Goal: Navigation & Orientation: Find specific page/section

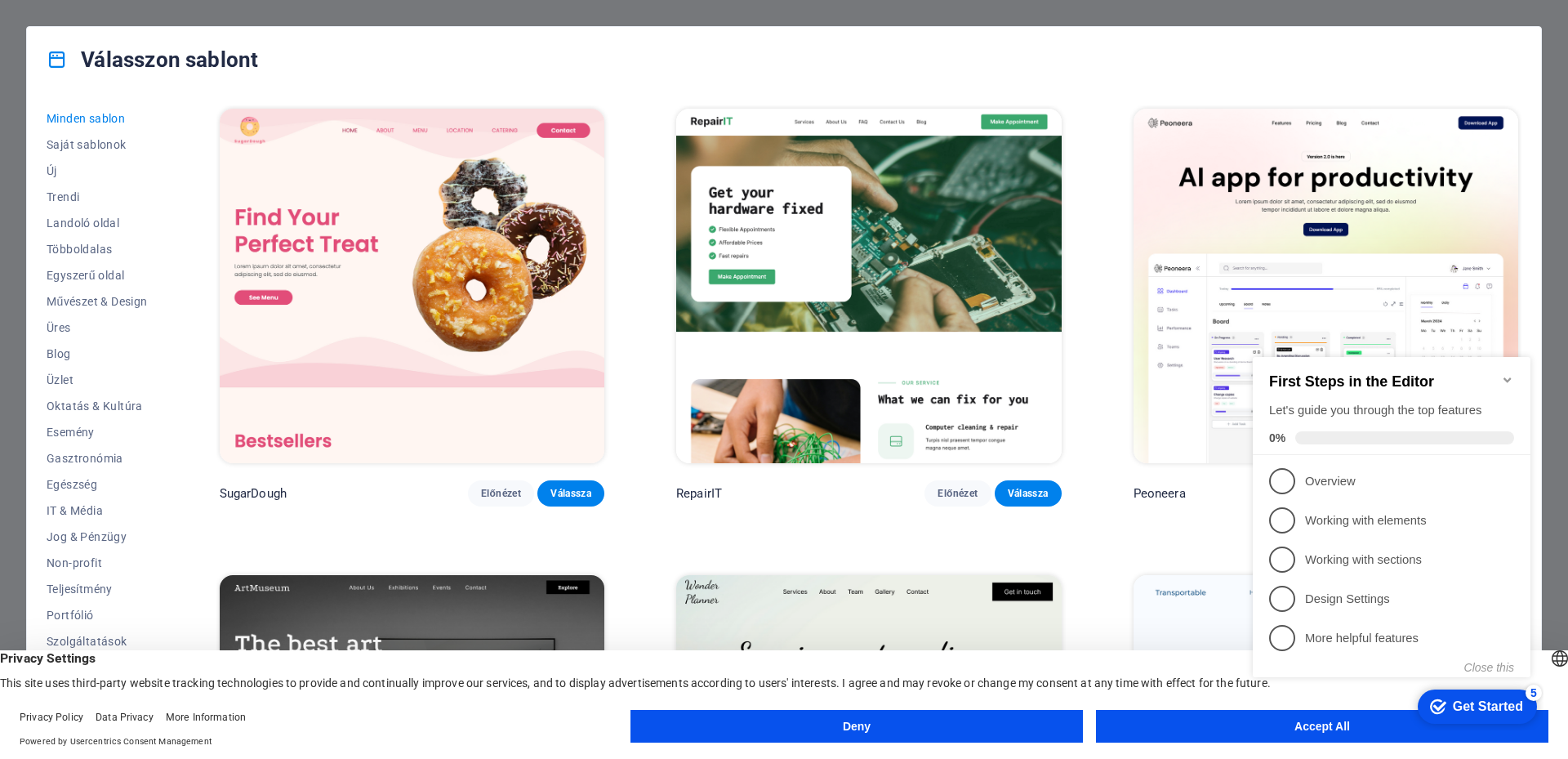
click at [1507, 377] on icon "Minimize checklist" at bounding box center [1506, 380] width 7 height 5
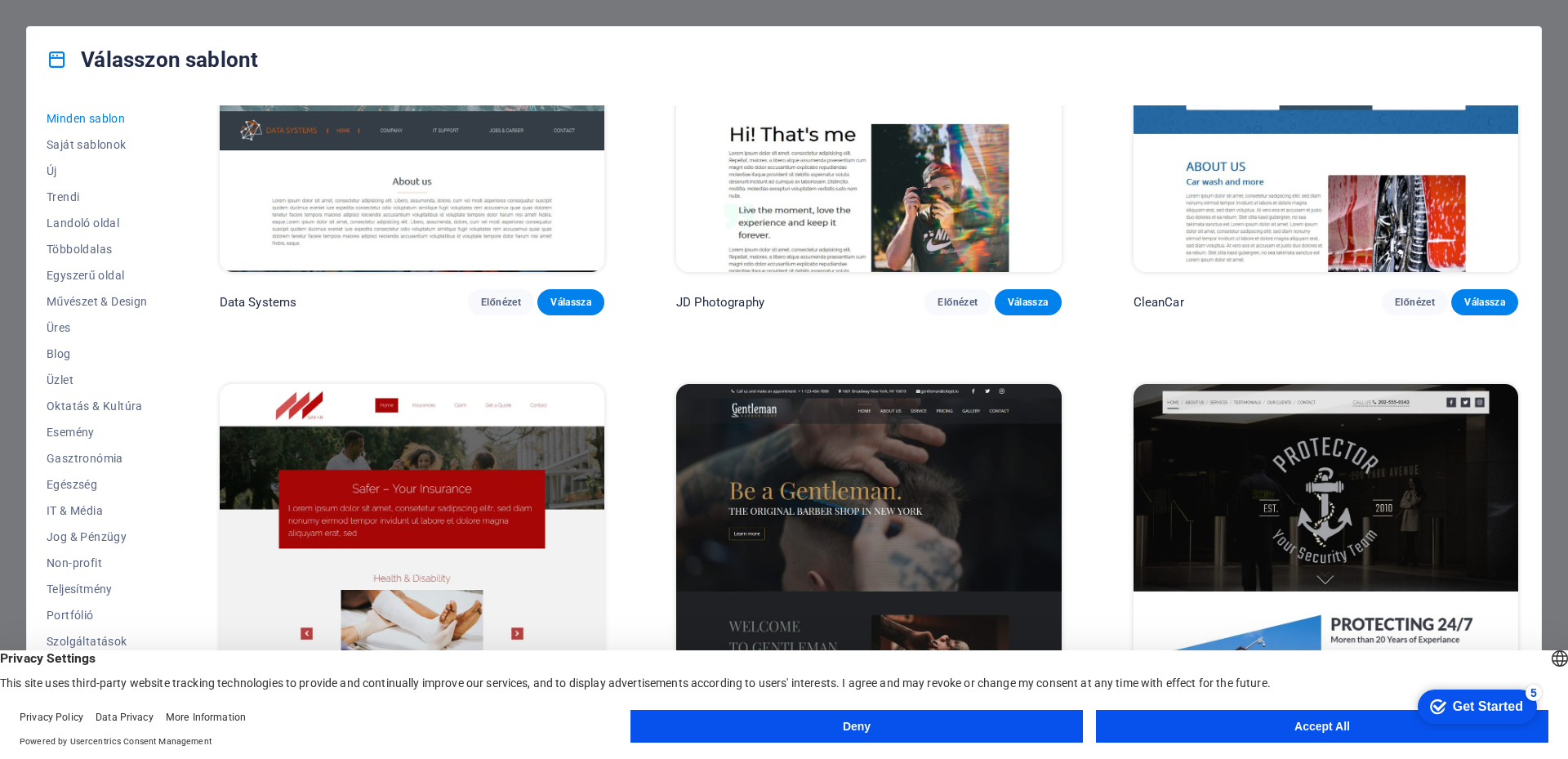
scroll to position [8657, 0]
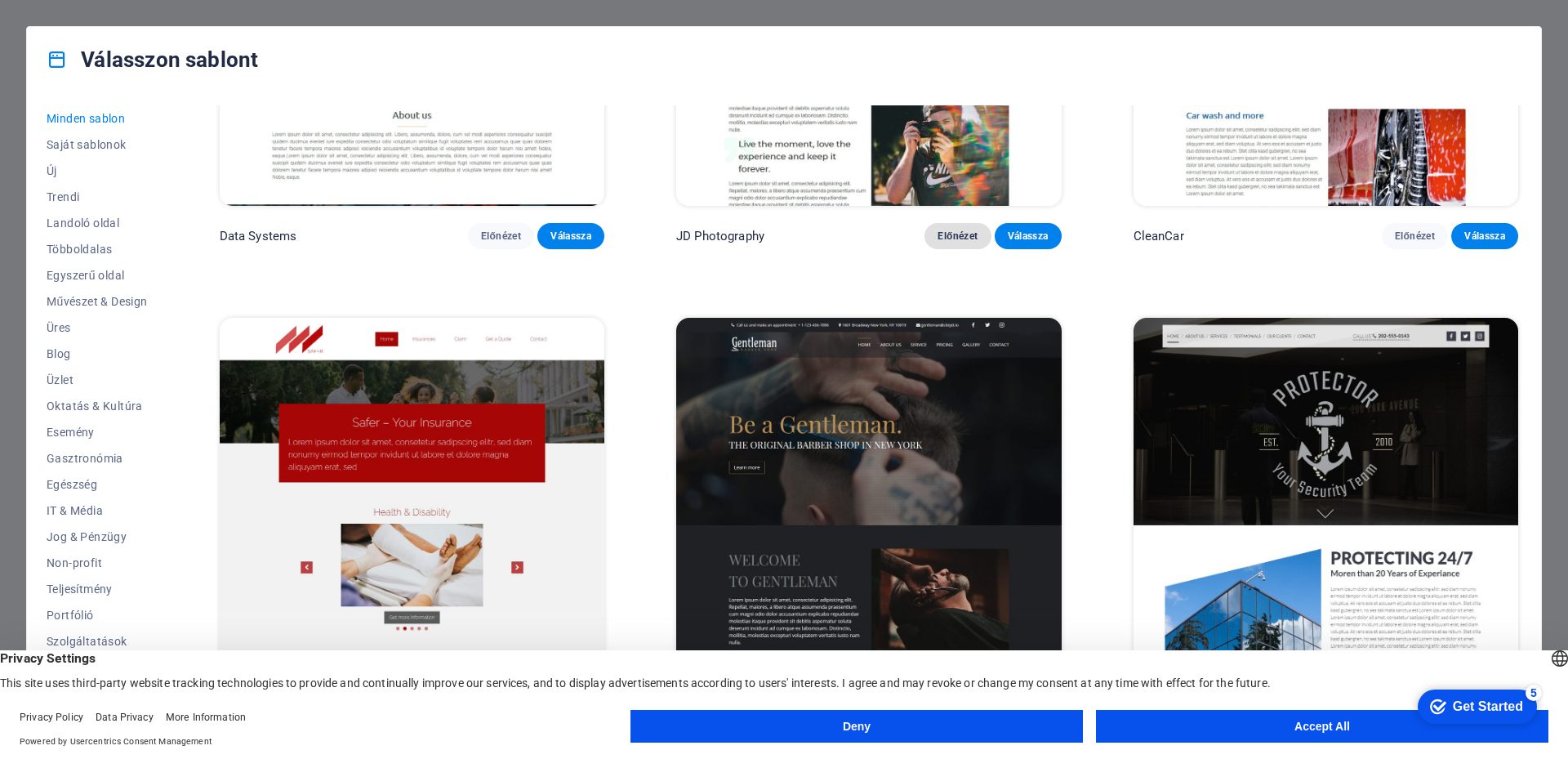
click at [957, 230] on span "Előnézet" at bounding box center [957, 236] width 41 height 13
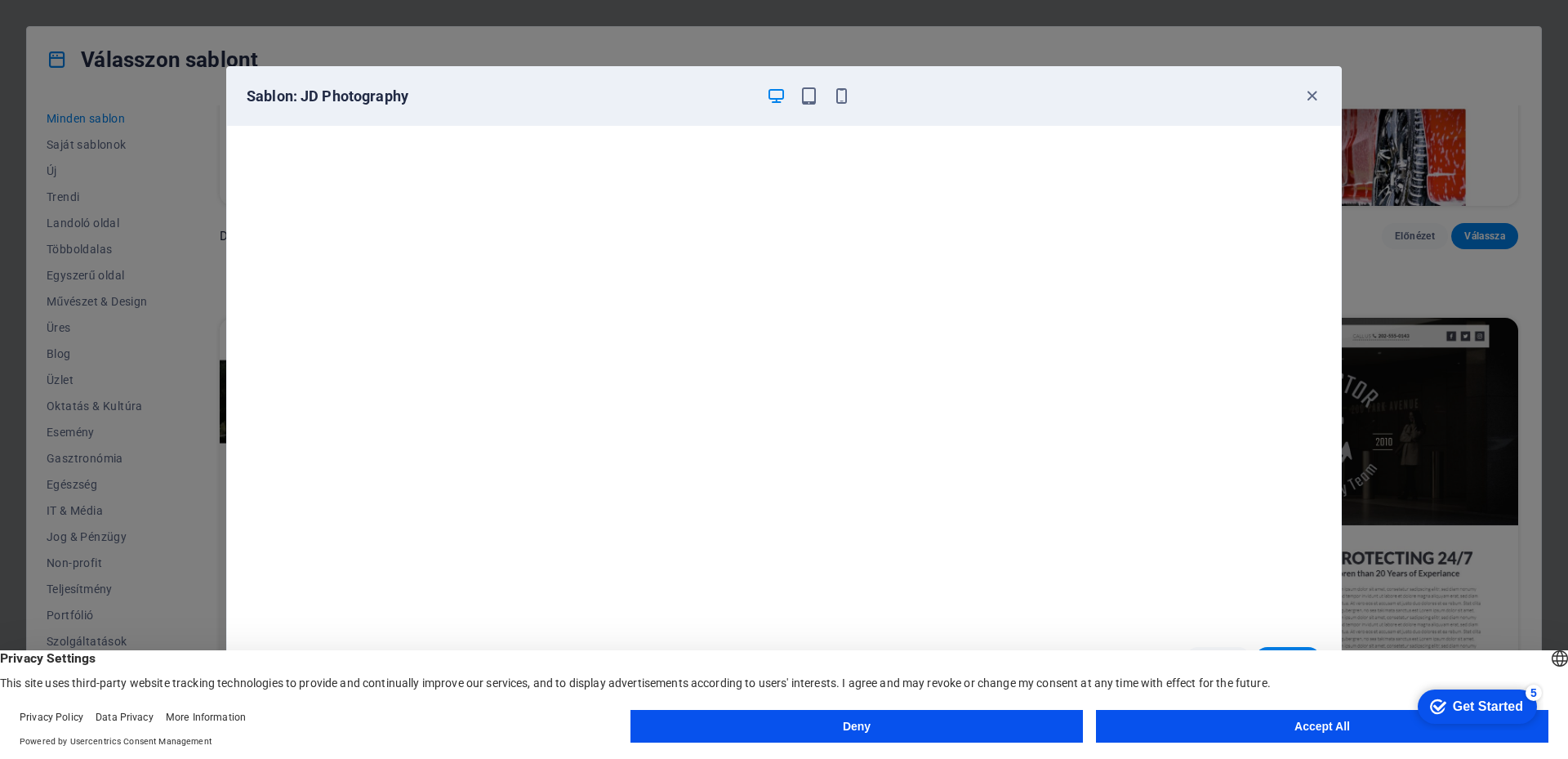
click at [796, 93] on div at bounding box center [808, 96] width 85 height 20
click at [809, 95] on icon "button" at bounding box center [809, 96] width 19 height 19
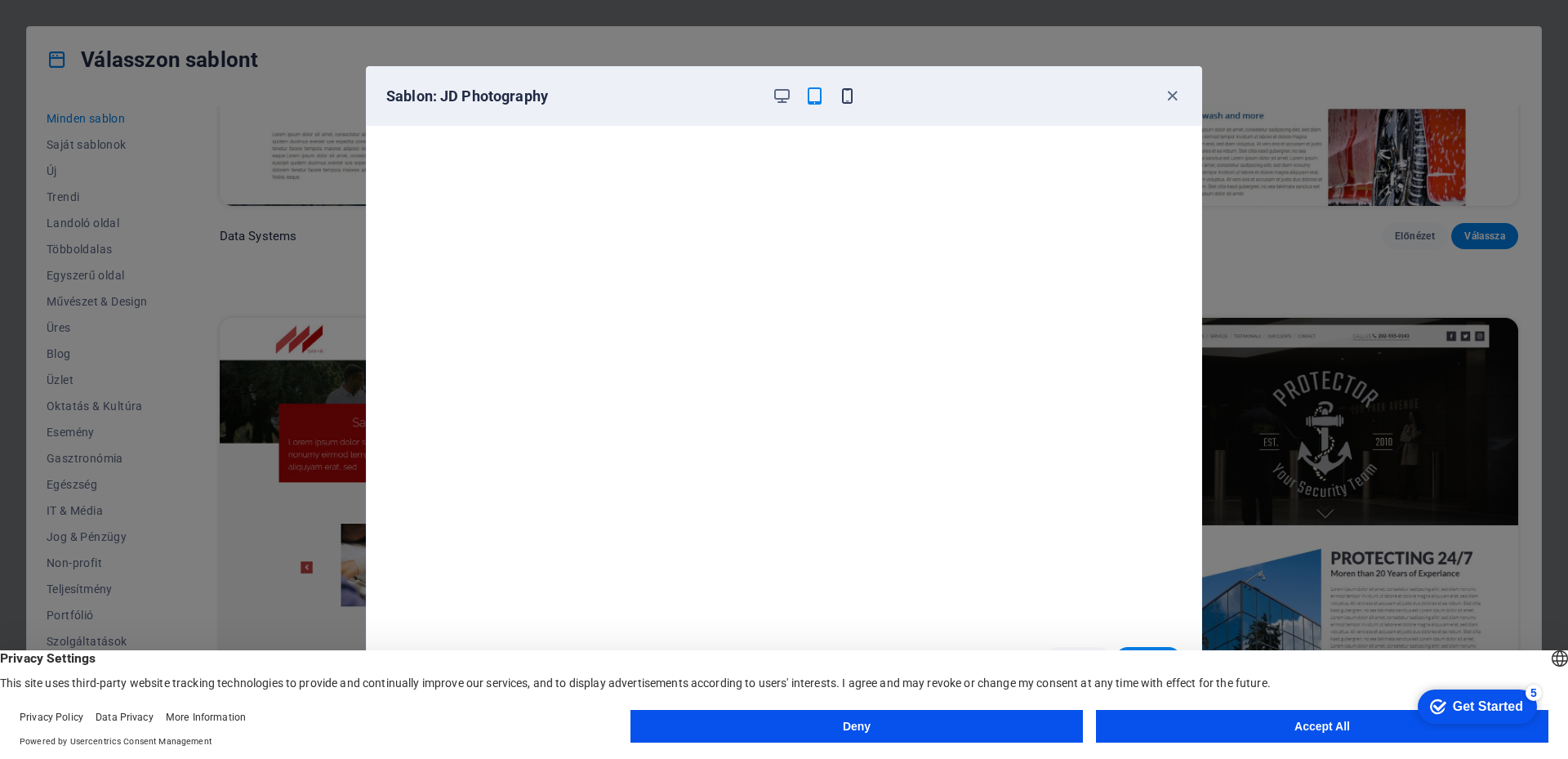
click at [843, 101] on icon "button" at bounding box center [847, 96] width 19 height 19
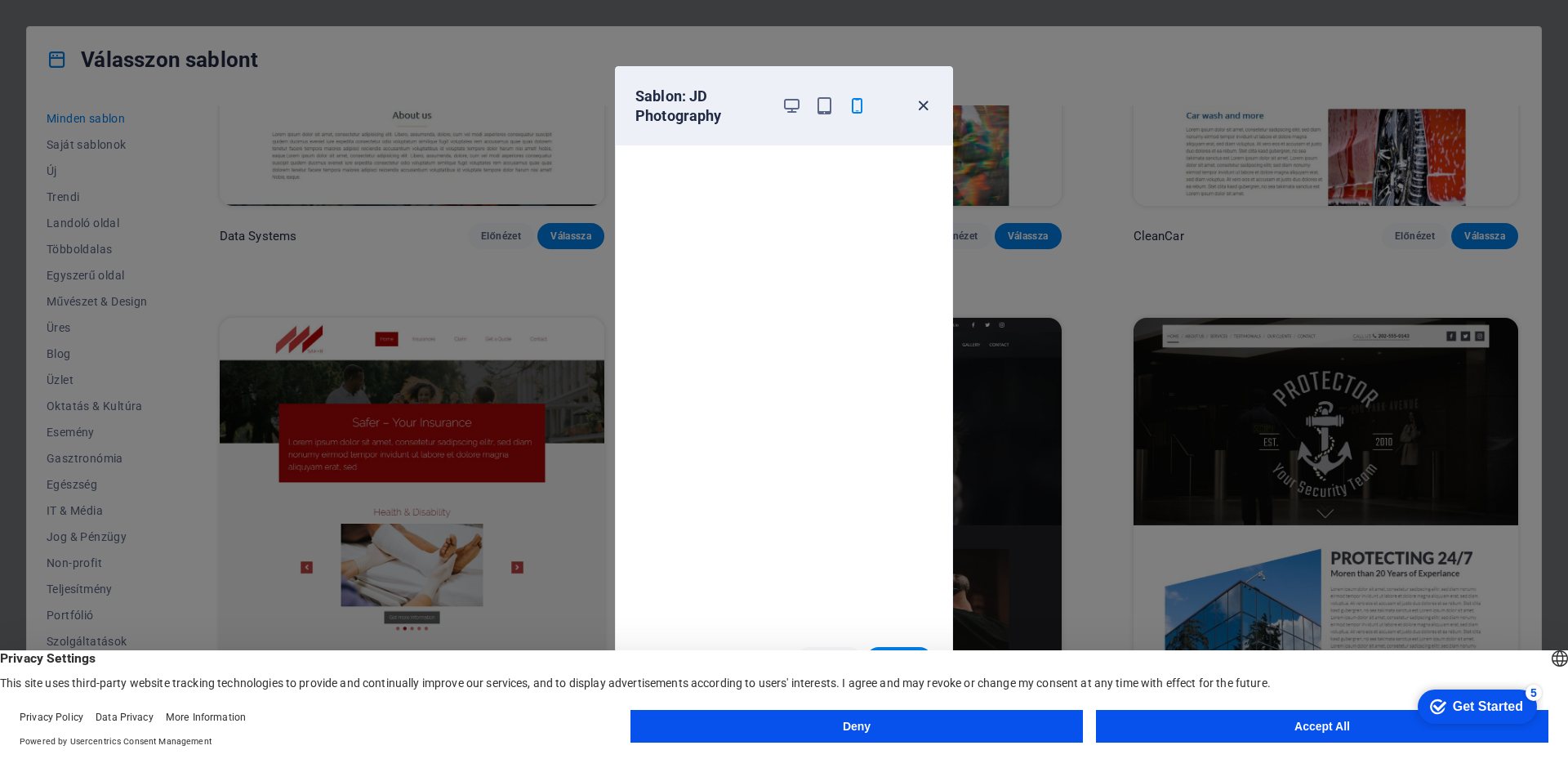
click at [922, 101] on icon "button" at bounding box center [924, 106] width 19 height 19
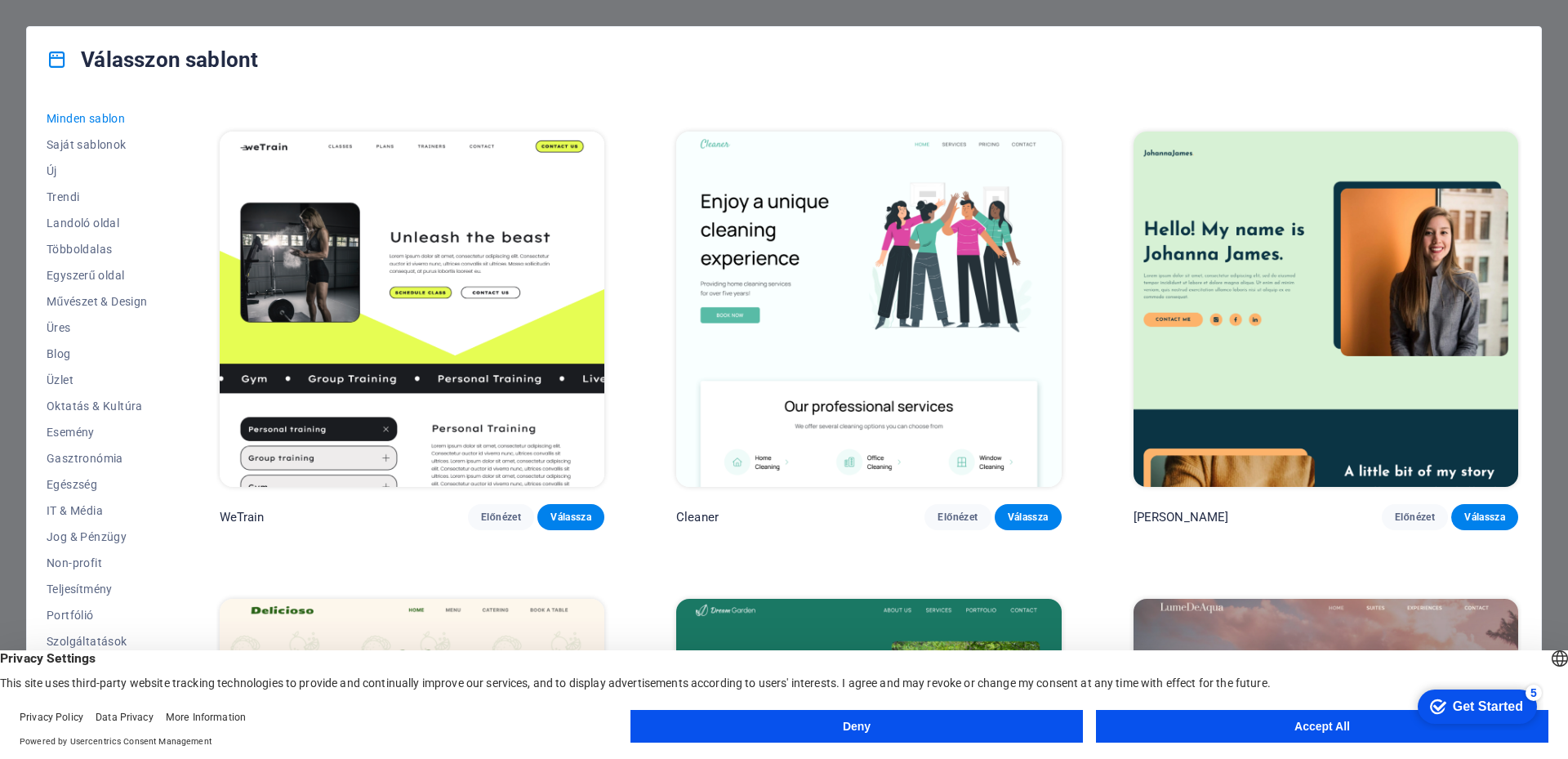
scroll to position [2042, 0]
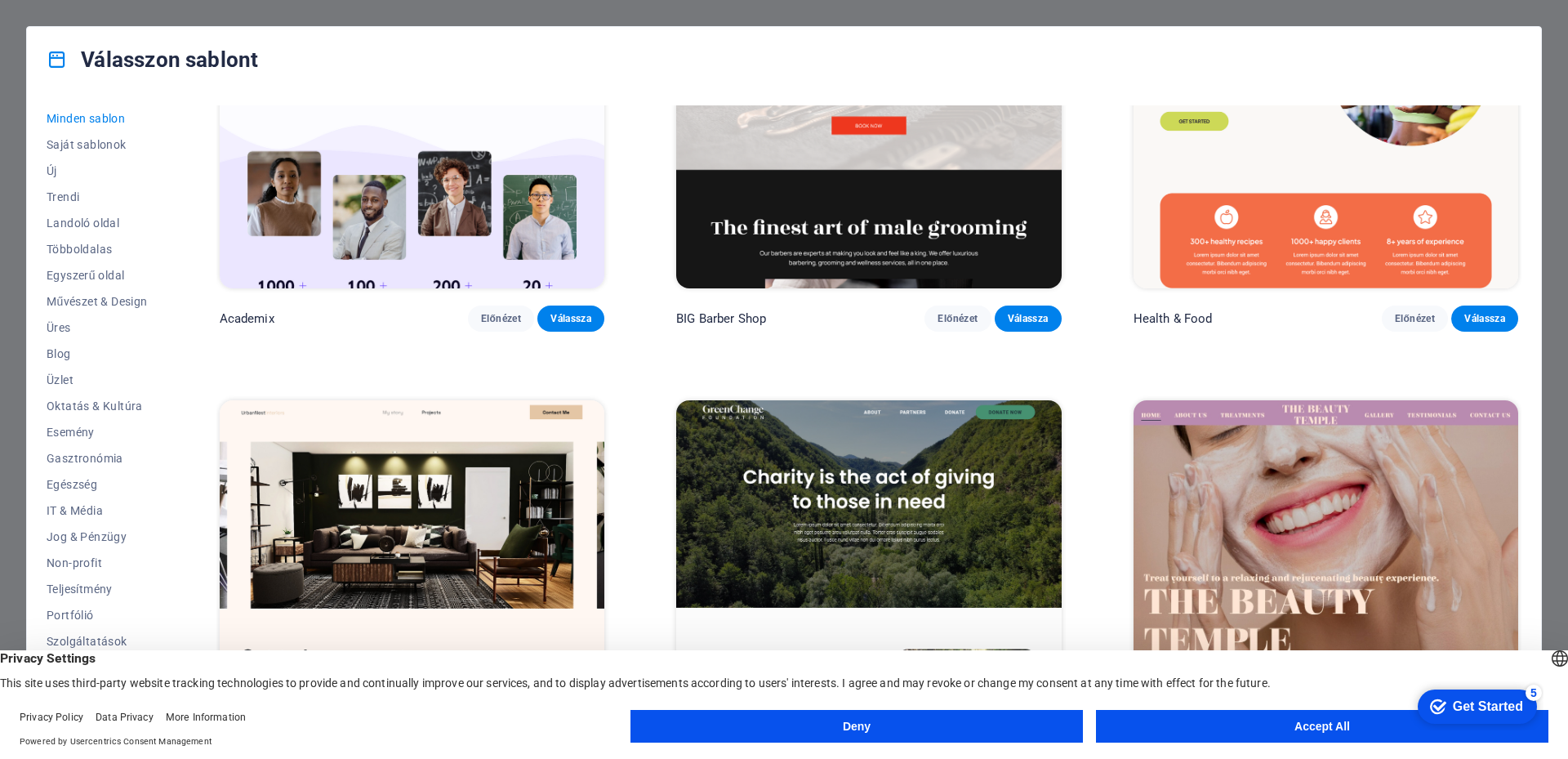
click at [1303, 729] on button "Accept All" at bounding box center [1322, 726] width 453 height 33
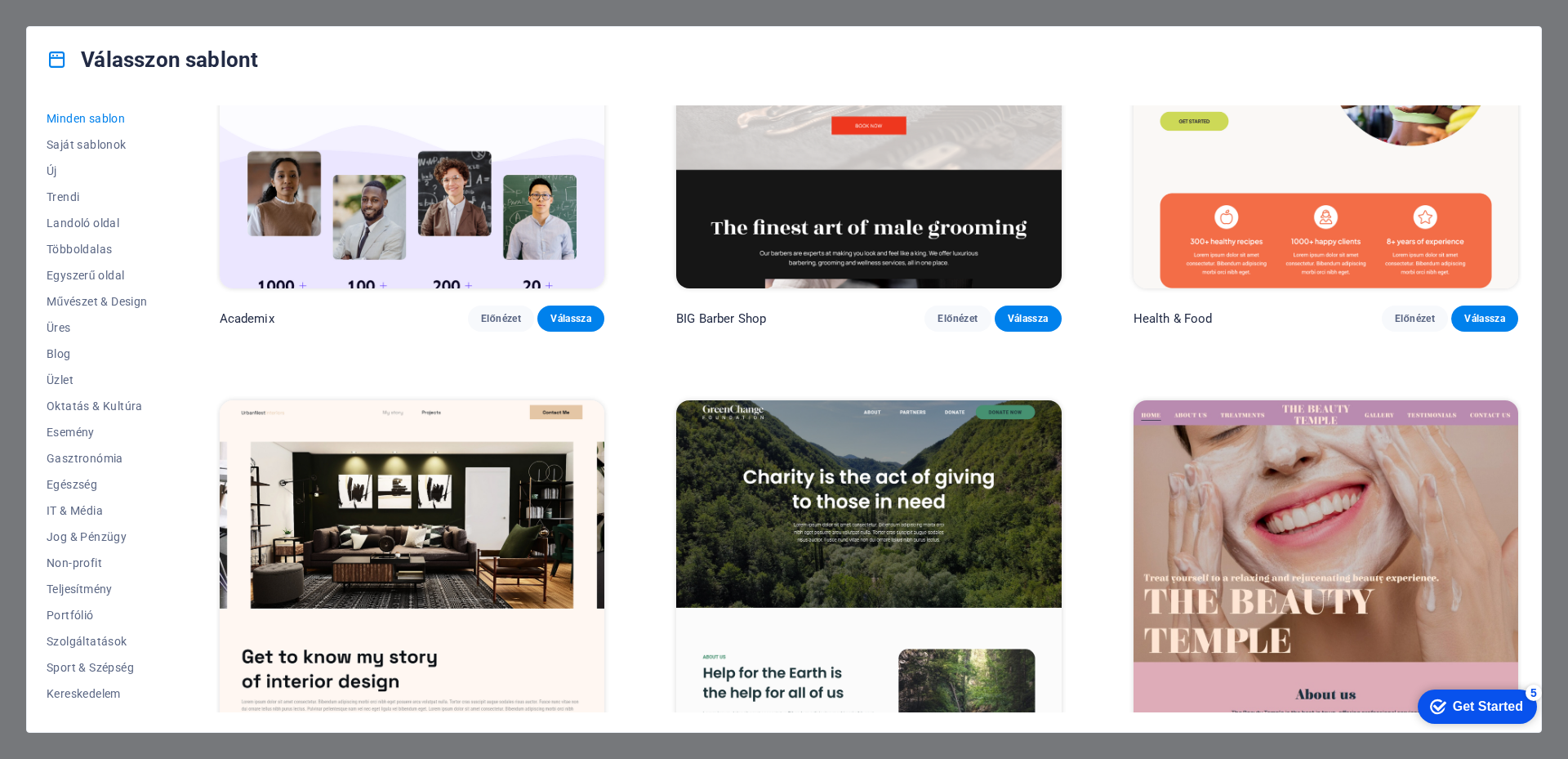
click at [1561, 69] on div "Válasszon sablont Minden sablon Saját sablonok Új Trendi Landoló oldal Többolda…" at bounding box center [784, 379] width 1568 height 759
